Goal: Task Accomplishment & Management: Use online tool/utility

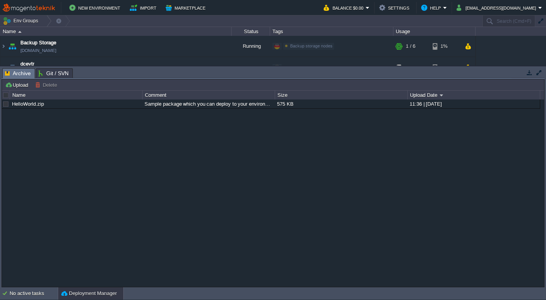
click at [137, 67] on div "Tasks Activity Log Archive Git / SVN Upload Delete Deploy to ... Custom applica…" at bounding box center [273, 176] width 546 height 221
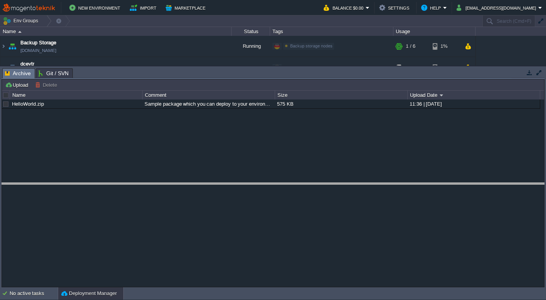
drag, startPoint x: 138, startPoint y: 70, endPoint x: 139, endPoint y: 203, distance: 133.3
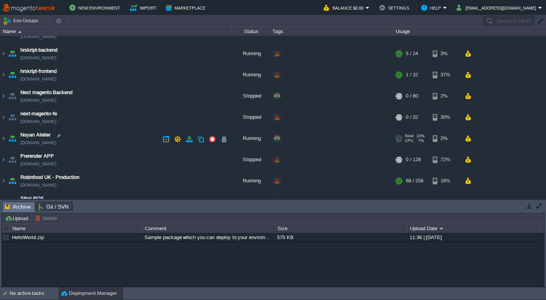
scroll to position [176, 0]
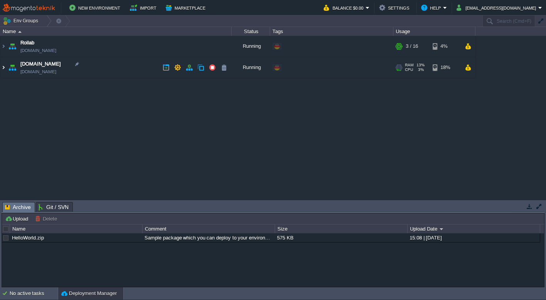
click at [4, 67] on img at bounding box center [3, 67] width 6 height 21
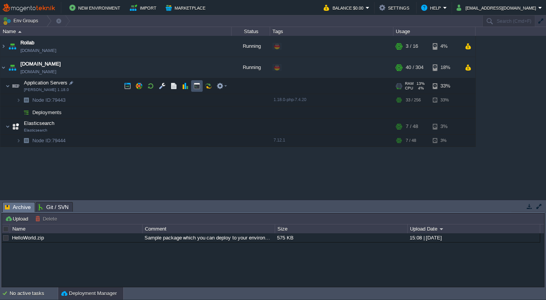
click at [195, 83] on button "button" at bounding box center [196, 85] width 7 height 7
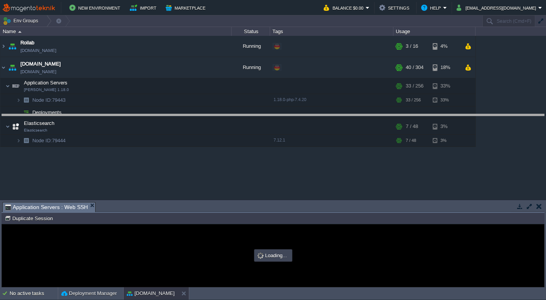
drag, startPoint x: 202, startPoint y: 204, endPoint x: 189, endPoint y: 117, distance: 88.3
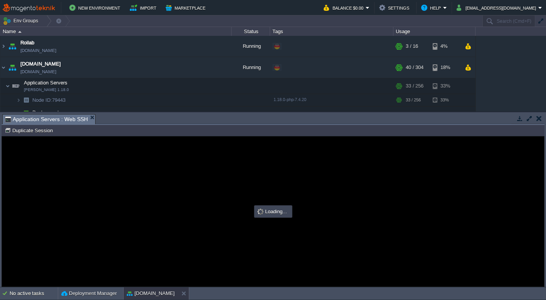
type input "#000000"
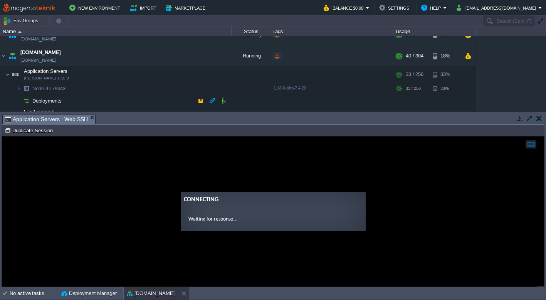
scroll to position [35, 0]
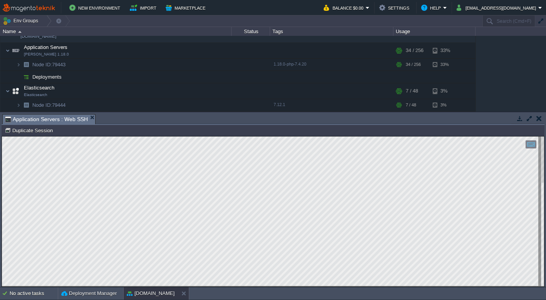
click at [2, 136] on html "Copy: Cmd + C Paste: Cmd + V Settings: Ctrl + Shift + Alt 0" at bounding box center [273, 136] width 542 height 0
type textarea "nginx@node79443-personology /var/www/webroot/ROOT/var/log $ [PERSON_NAME].log d…"
